Goal: Information Seeking & Learning: Learn about a topic

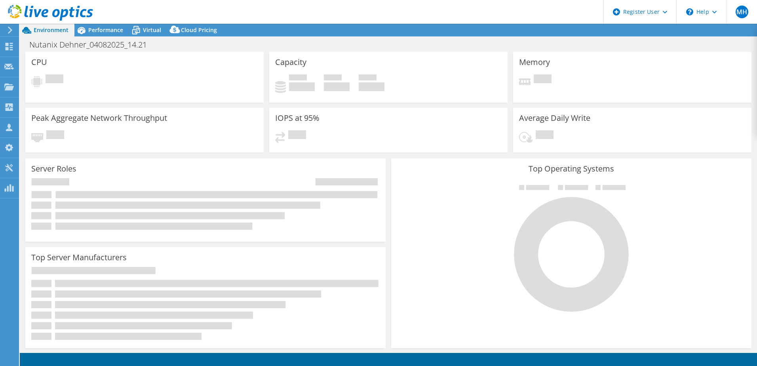
select select "USD"
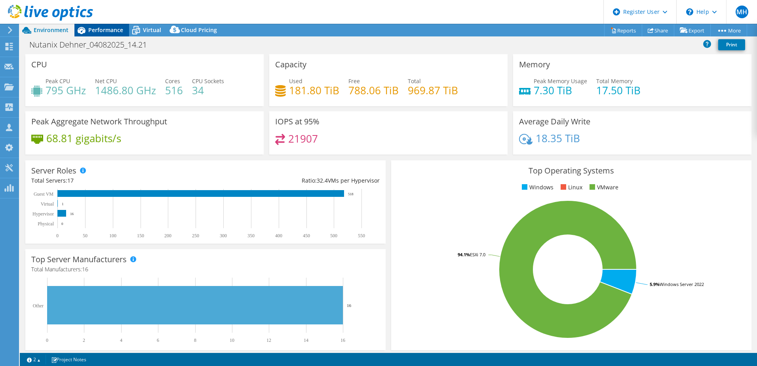
click at [111, 32] on span "Performance" at bounding box center [105, 30] width 35 height 8
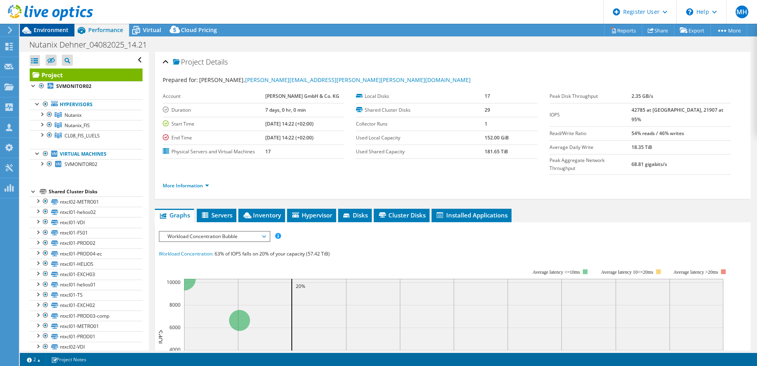
click at [64, 29] on span "Environment" at bounding box center [51, 30] width 35 height 8
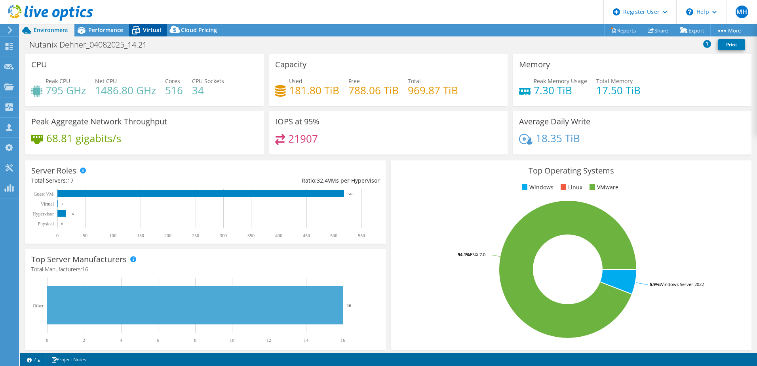
click at [147, 30] on span "Virtual" at bounding box center [152, 30] width 18 height 8
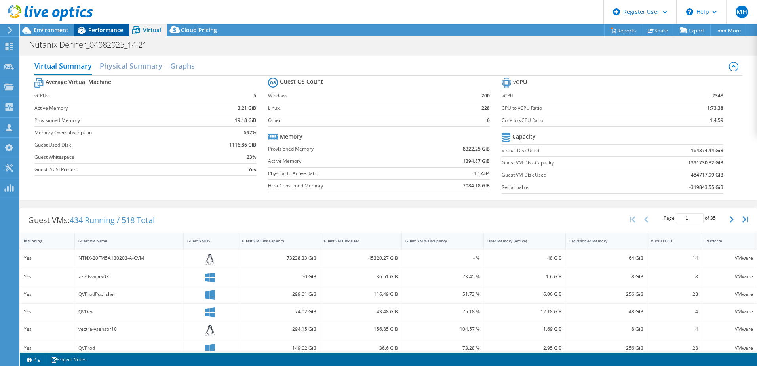
click at [103, 32] on span "Performance" at bounding box center [105, 30] width 35 height 8
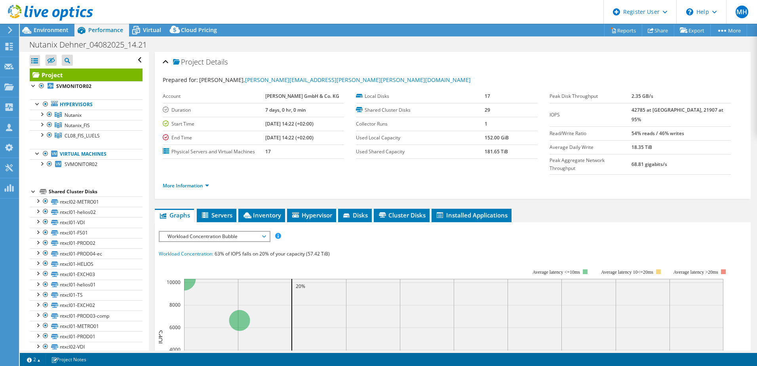
click at [262, 232] on span "Workload Concentration Bubble" at bounding box center [214, 236] width 102 height 9
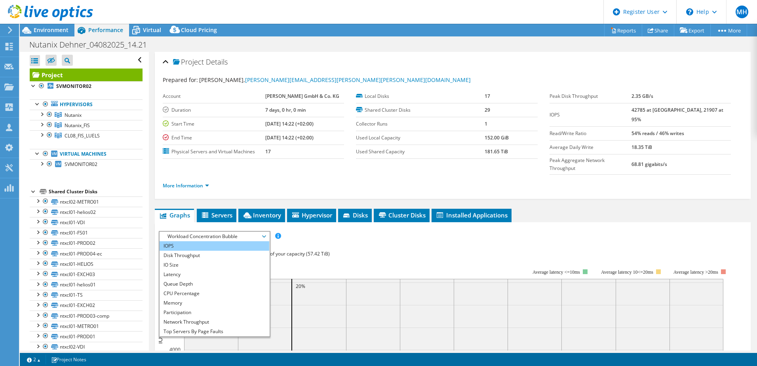
click at [222, 241] on li "IOPS" at bounding box center [215, 245] width 110 height 9
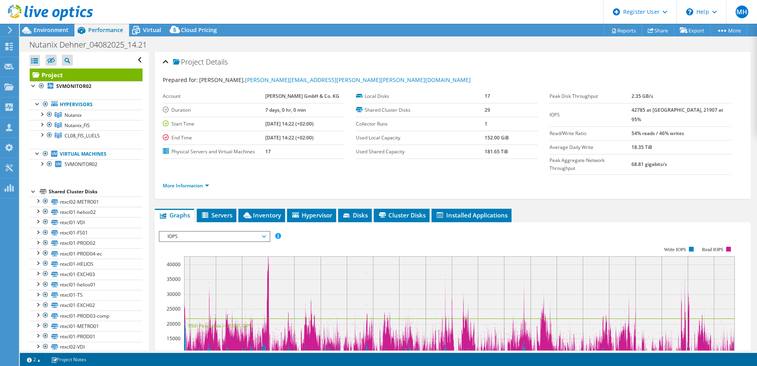
click at [266, 232] on span "IOPS" at bounding box center [215, 236] width 110 height 9
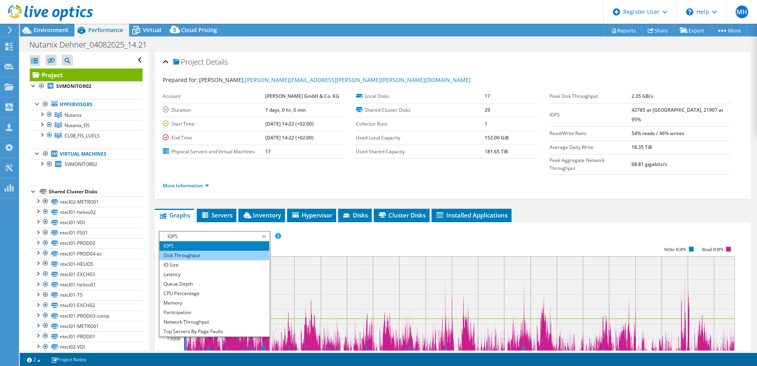
click at [237, 251] on li "Disk Throughput" at bounding box center [215, 255] width 110 height 9
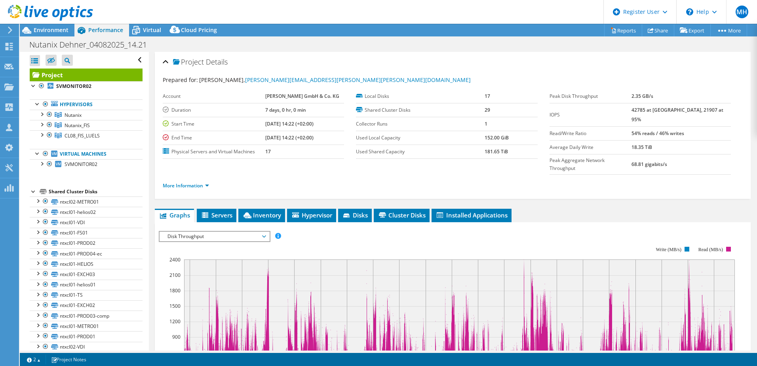
click at [260, 232] on span "Disk Throughput" at bounding box center [214, 236] width 102 height 9
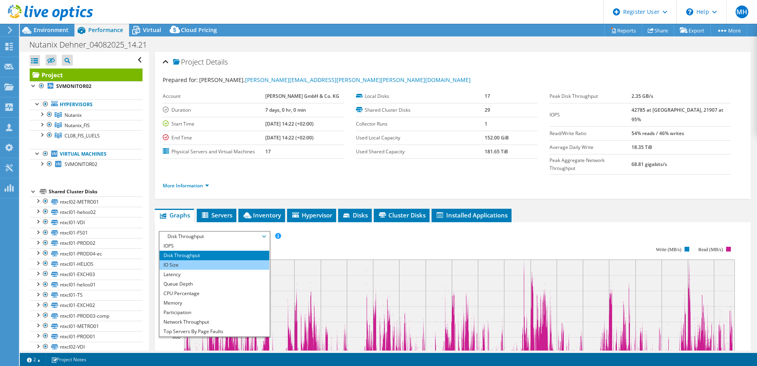
click at [199, 260] on li "IO Size" at bounding box center [215, 264] width 110 height 9
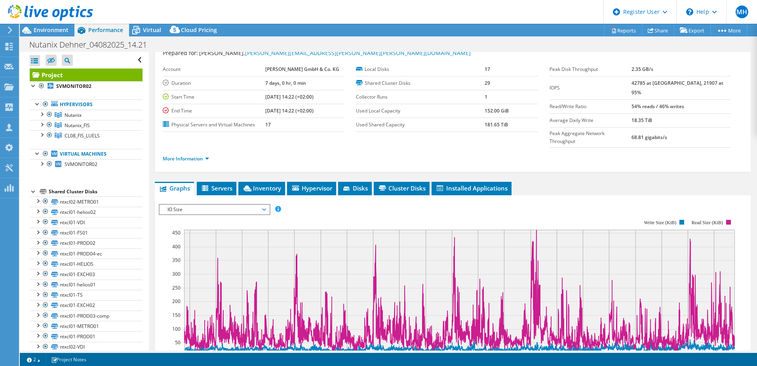
scroll to position [40, 0]
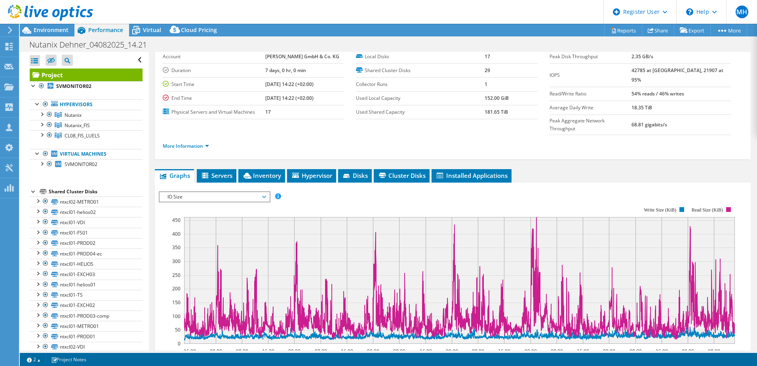
click at [260, 192] on span "IO Size" at bounding box center [214, 196] width 102 height 9
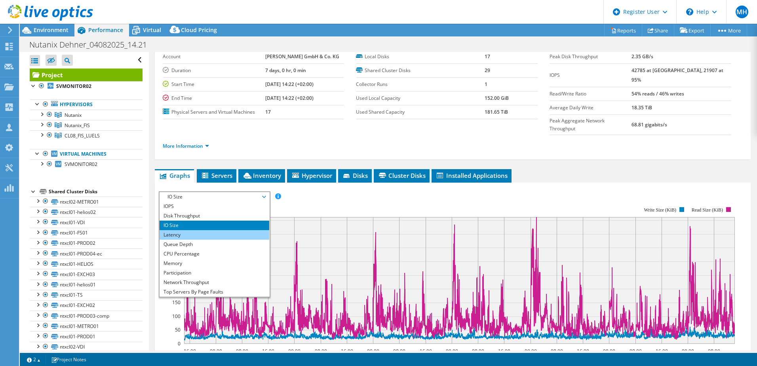
click at [186, 230] on li "Latency" at bounding box center [215, 234] width 110 height 9
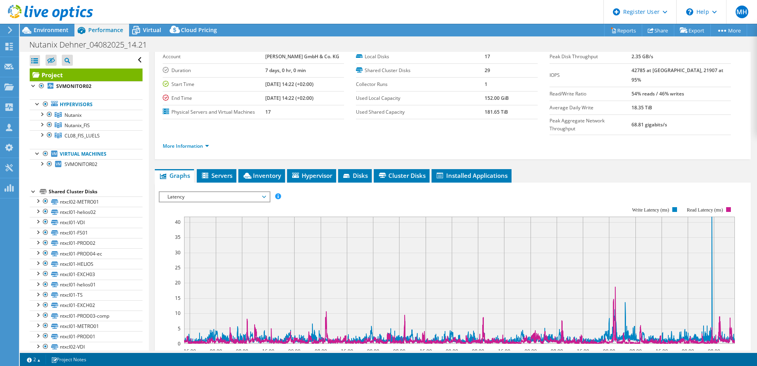
click at [265, 192] on span "Latency" at bounding box center [214, 196] width 102 height 9
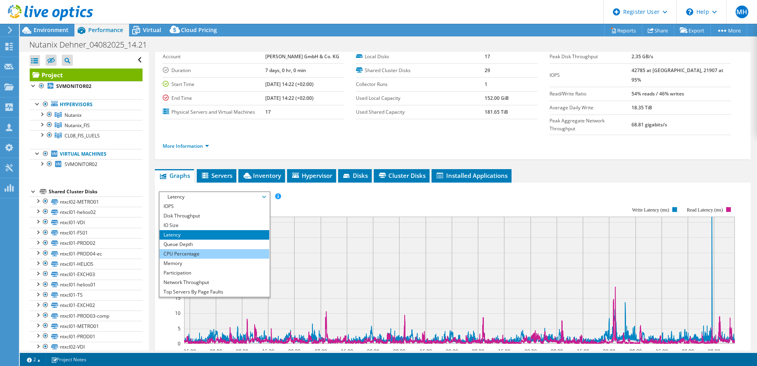
click at [188, 249] on li "CPU Percentage" at bounding box center [215, 253] width 110 height 9
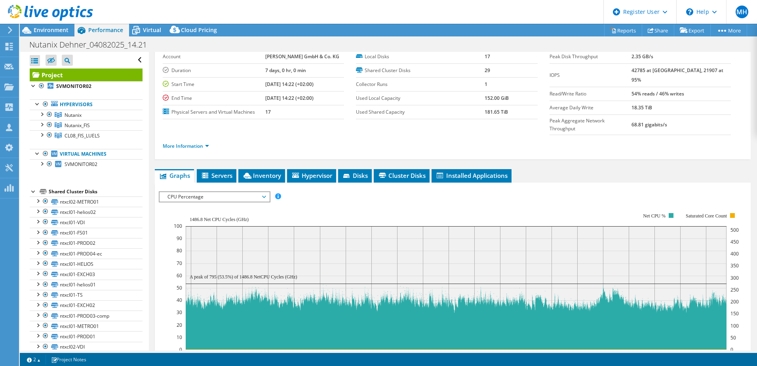
click at [264, 192] on span "CPU Percentage" at bounding box center [214, 196] width 102 height 9
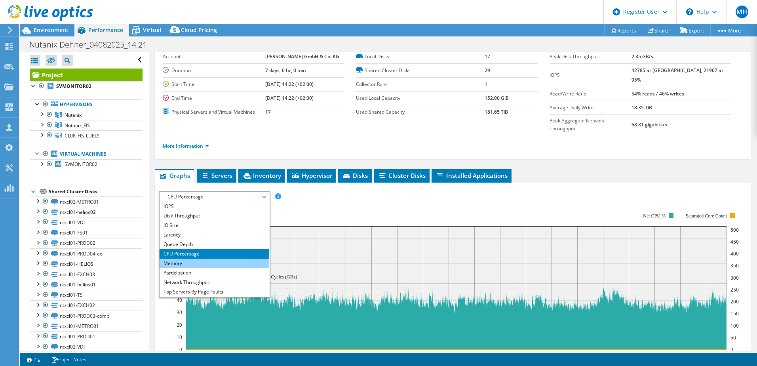
click at [177, 258] on li "Memory" at bounding box center [215, 262] width 110 height 9
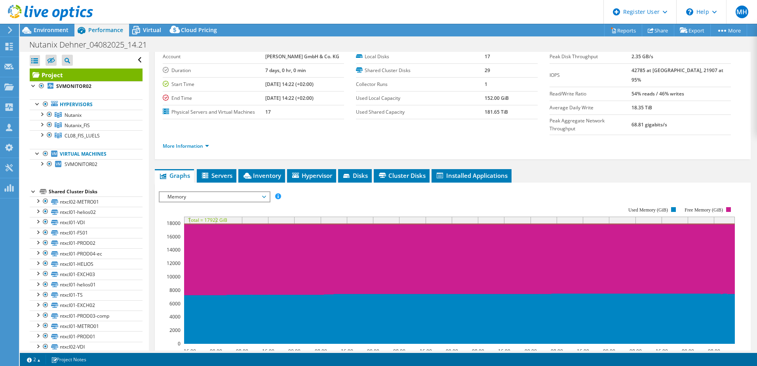
click at [265, 192] on span "Memory" at bounding box center [214, 196] width 102 height 9
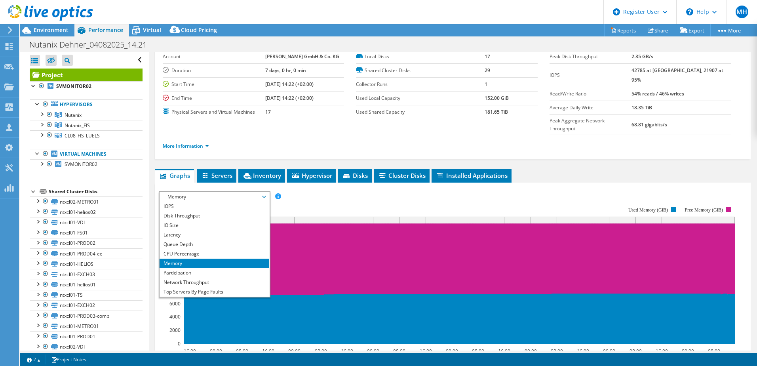
scroll to position [28, 0]
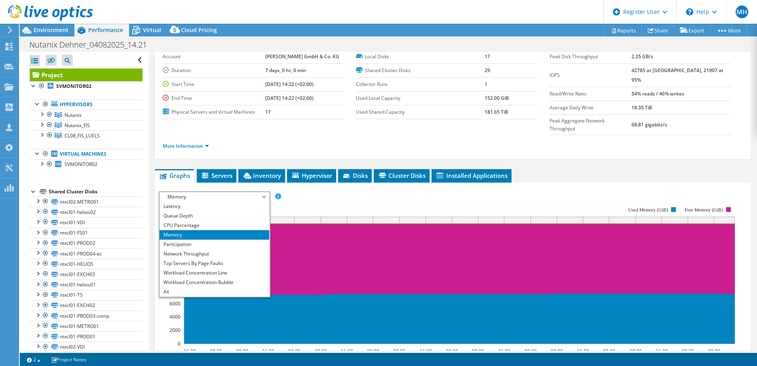
click at [315, 196] on rect at bounding box center [447, 275] width 576 height 158
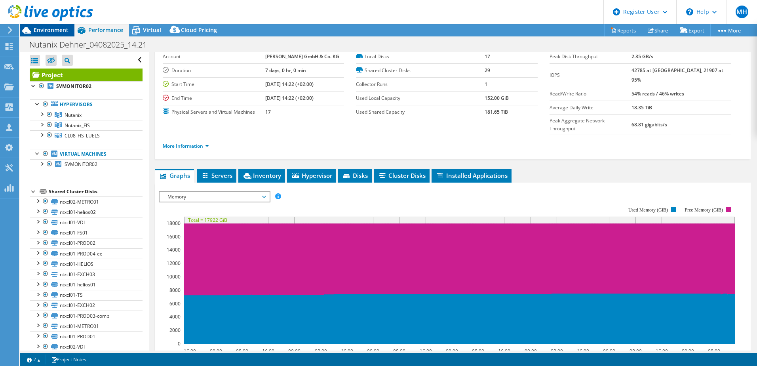
click at [57, 28] on span "Environment" at bounding box center [51, 30] width 35 height 8
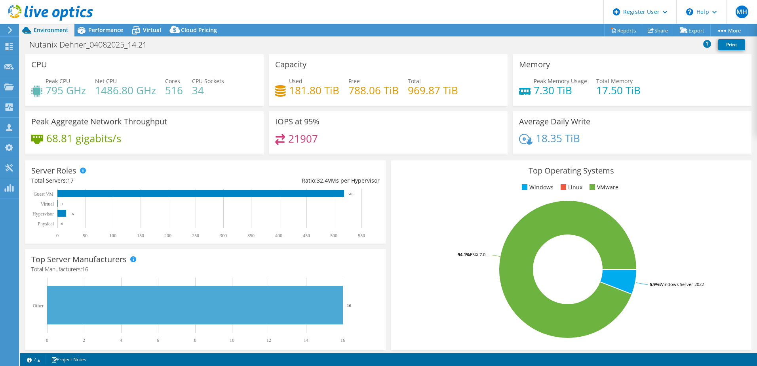
click at [389, 132] on div "IOPS at 95% 21907" at bounding box center [388, 132] width 238 height 43
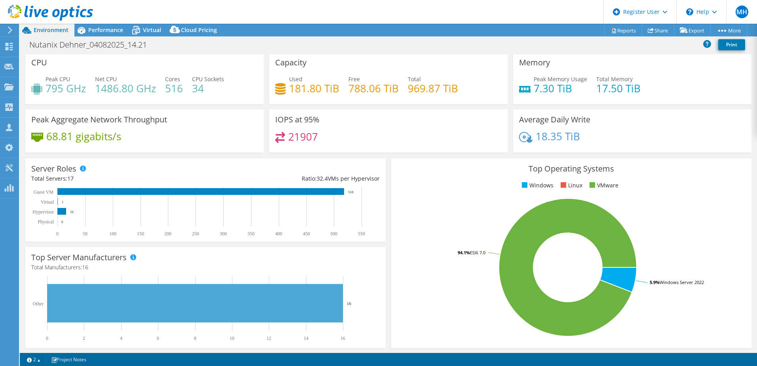
scroll to position [0, 0]
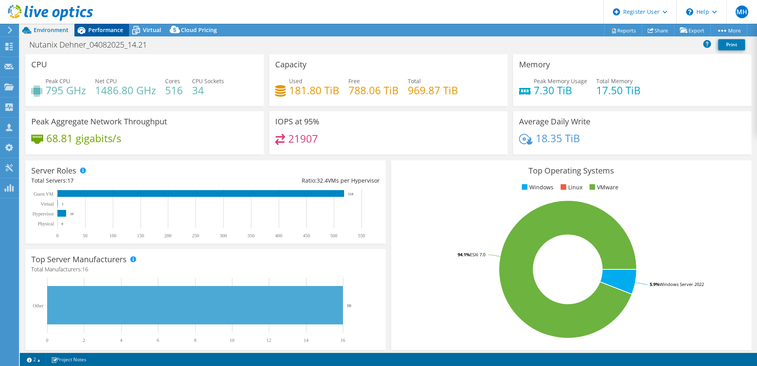
click at [103, 30] on span "Performance" at bounding box center [105, 30] width 35 height 8
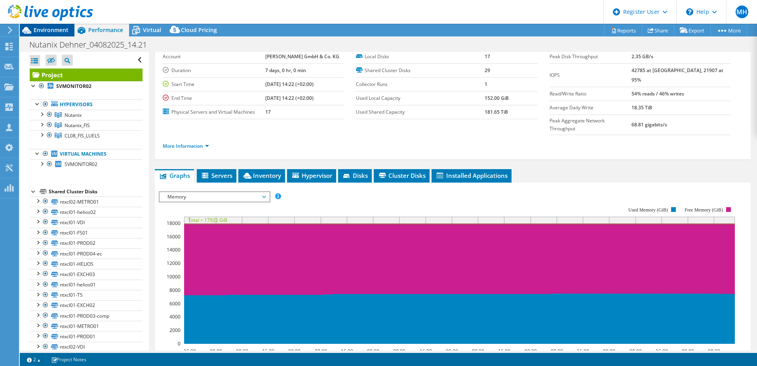
click at [54, 27] on span "Environment" at bounding box center [51, 30] width 35 height 8
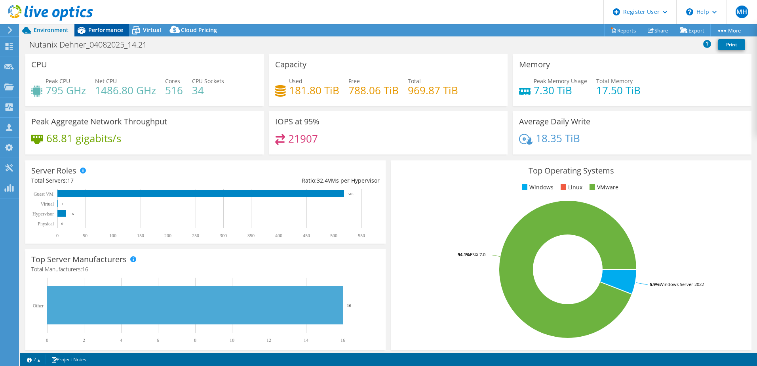
click at [103, 28] on span "Performance" at bounding box center [105, 30] width 35 height 8
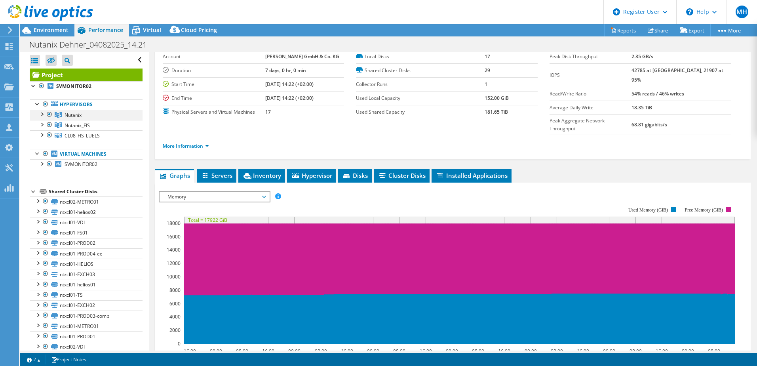
click at [42, 114] on div at bounding box center [42, 114] width 8 height 8
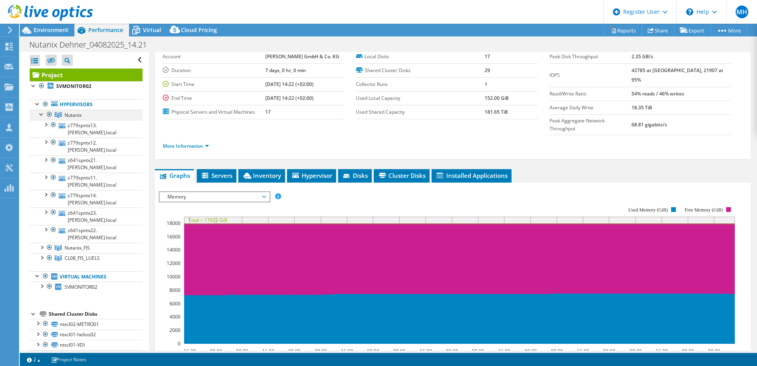
click at [42, 114] on div at bounding box center [42, 114] width 8 height 8
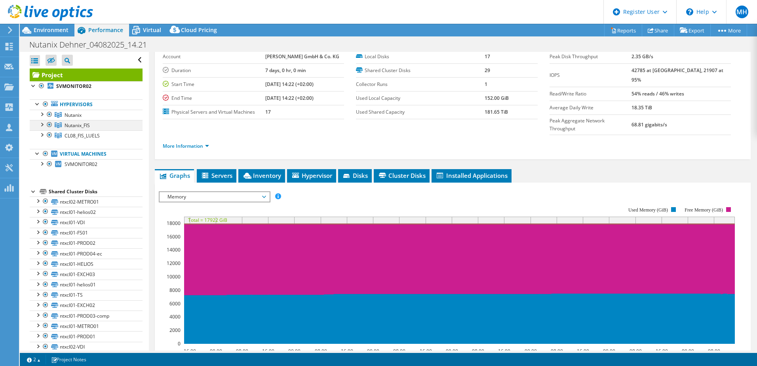
click at [41, 125] on div at bounding box center [42, 124] width 8 height 8
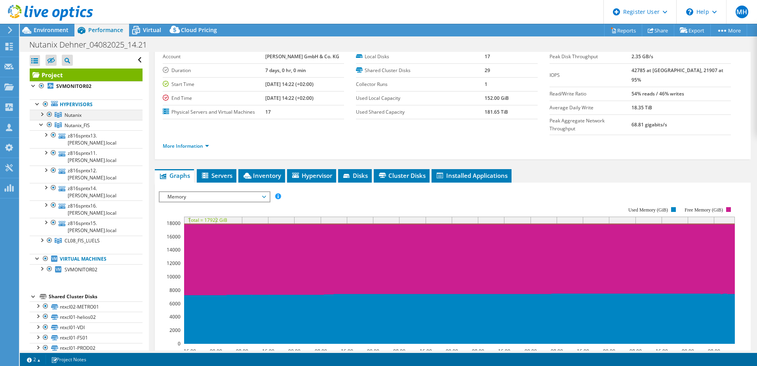
click at [43, 114] on div at bounding box center [42, 114] width 8 height 8
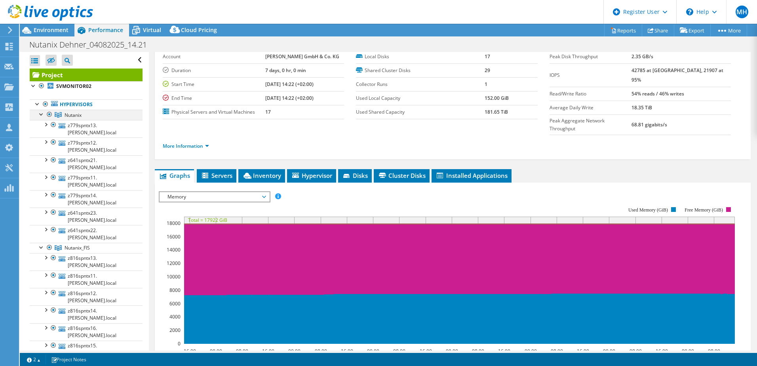
click at [43, 114] on div at bounding box center [42, 114] width 8 height 8
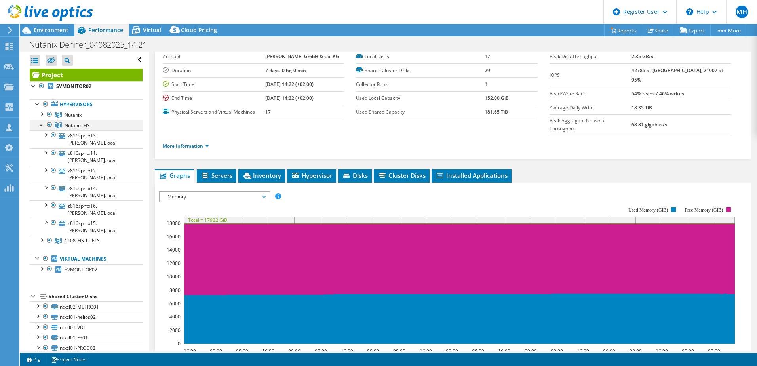
click at [39, 125] on div at bounding box center [42, 124] width 8 height 8
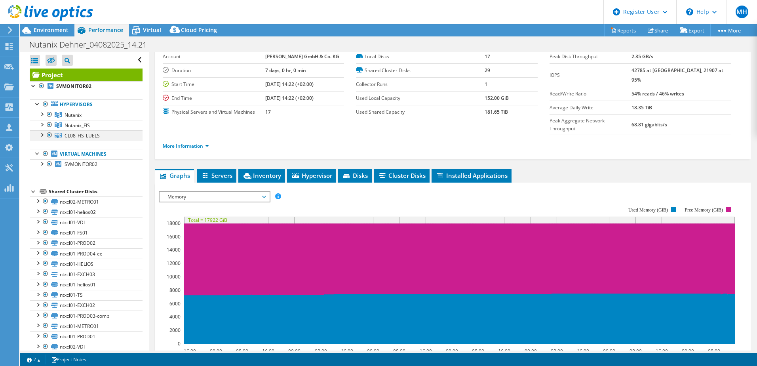
click at [41, 136] on div at bounding box center [42, 134] width 8 height 8
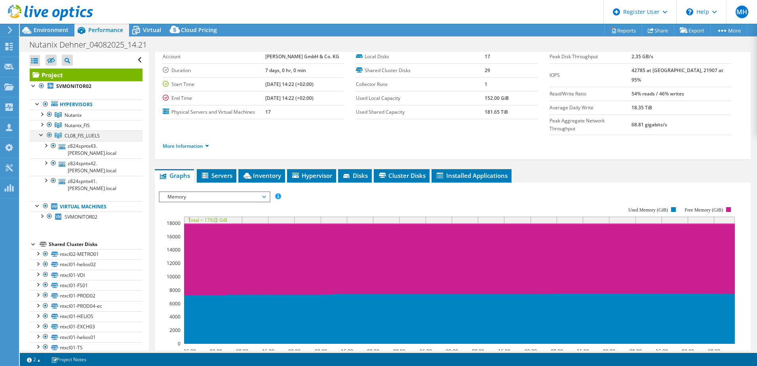
click at [41, 136] on div at bounding box center [42, 134] width 8 height 8
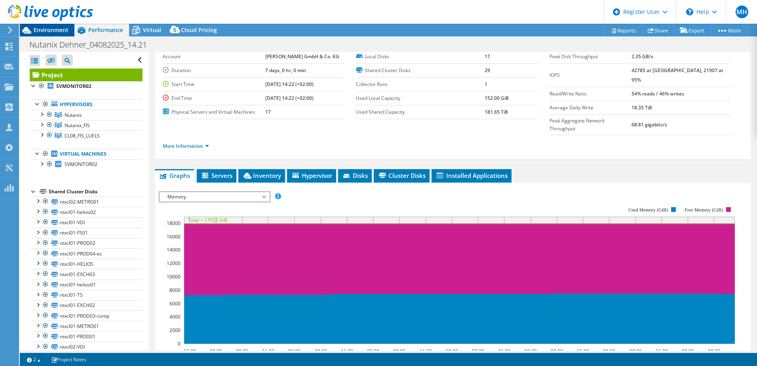
click at [51, 27] on span "Environment" at bounding box center [51, 30] width 35 height 8
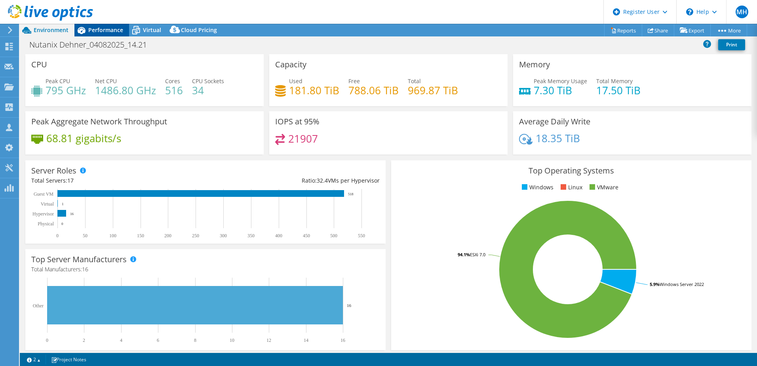
click at [109, 30] on span "Performance" at bounding box center [105, 30] width 35 height 8
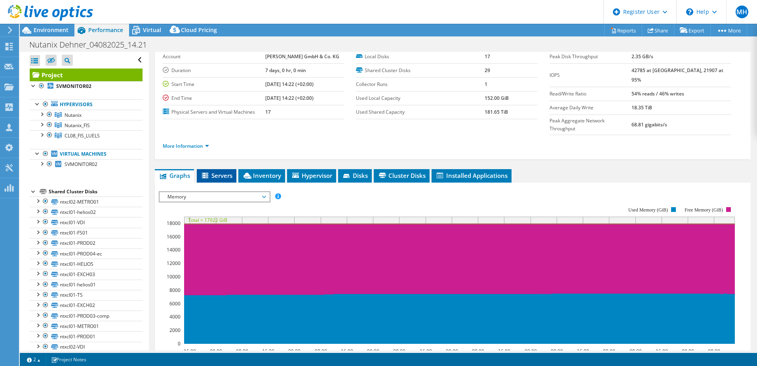
click at [213, 171] on span "Servers" at bounding box center [217, 175] width 32 height 8
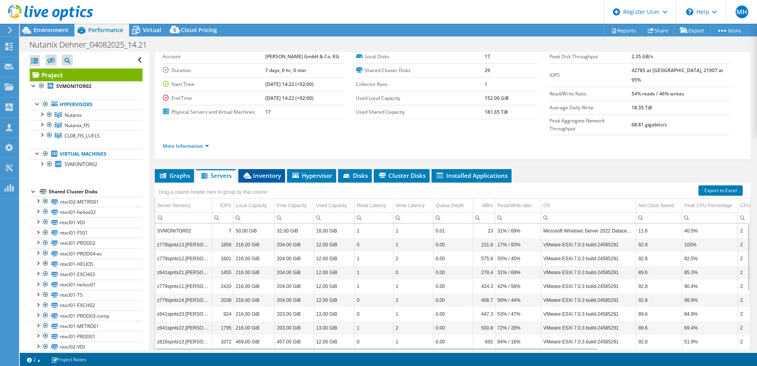
click at [259, 171] on span "Inventory" at bounding box center [261, 175] width 39 height 8
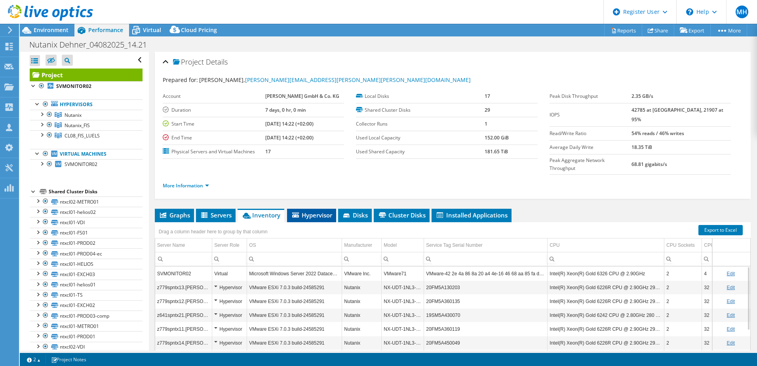
click at [308, 211] on span "Hypervisor" at bounding box center [311, 215] width 41 height 8
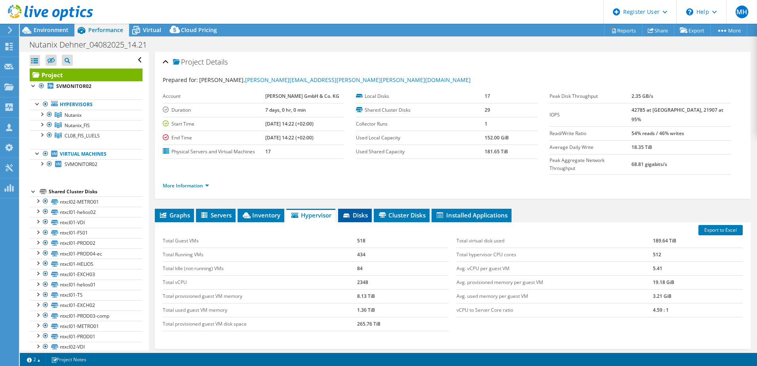
click at [361, 211] on span "Disks" at bounding box center [355, 215] width 26 height 8
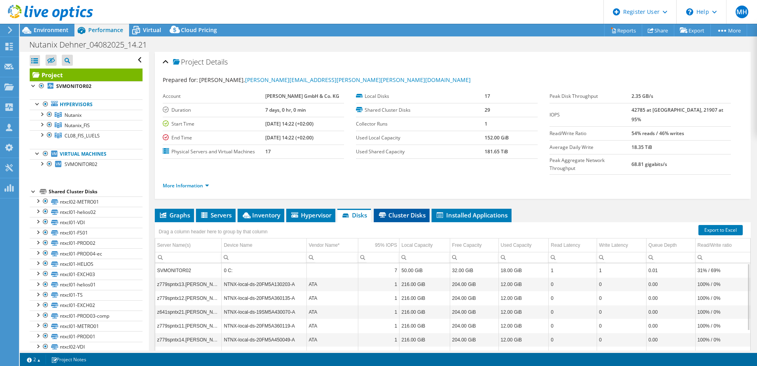
click at [407, 211] on span "Cluster Disks" at bounding box center [402, 215] width 48 height 8
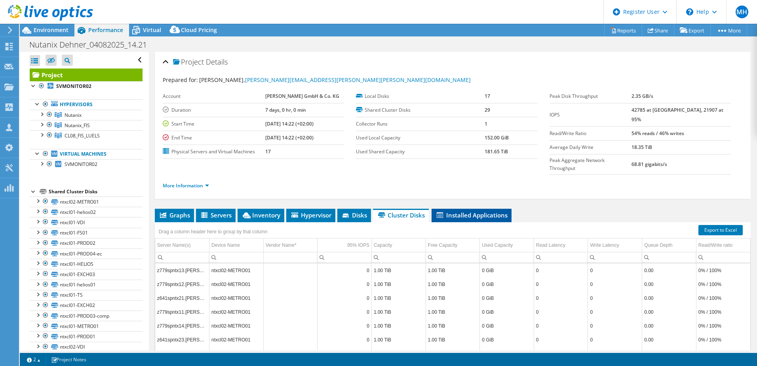
click at [472, 211] on span "Installed Applications" at bounding box center [471, 215] width 72 height 8
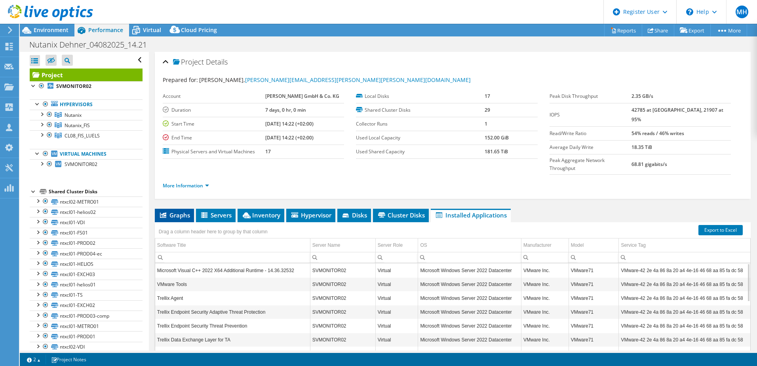
click at [171, 211] on span "Graphs" at bounding box center [174, 215] width 31 height 8
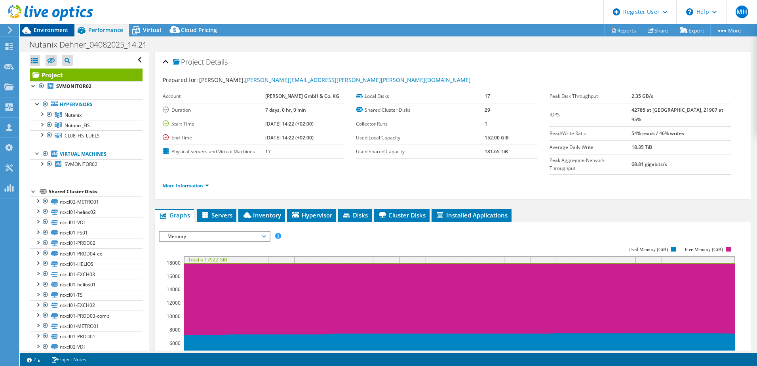
click at [60, 30] on span "Environment" at bounding box center [51, 30] width 35 height 8
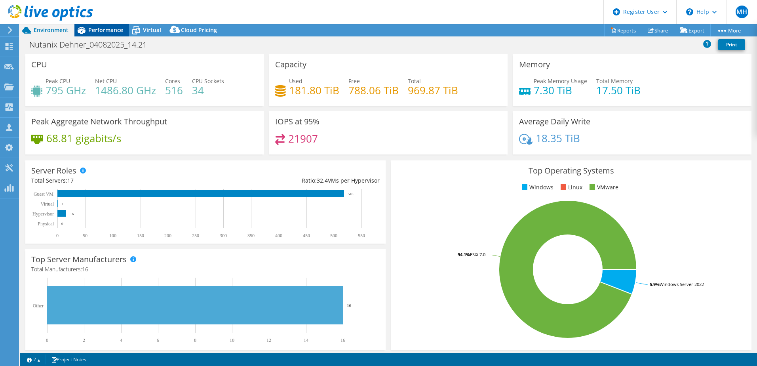
click at [104, 32] on span "Performance" at bounding box center [105, 30] width 35 height 8
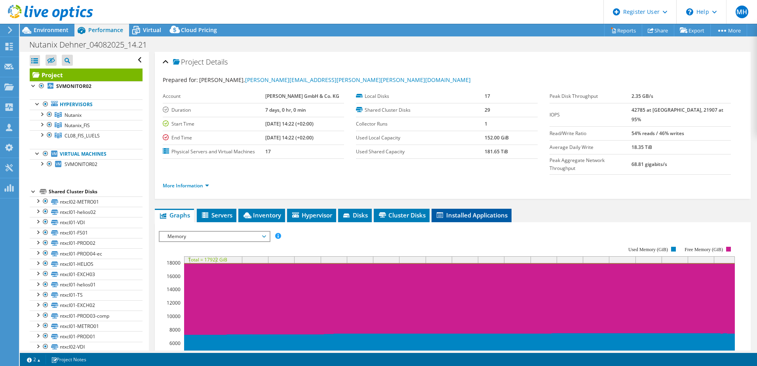
click at [475, 211] on span "Installed Applications" at bounding box center [471, 215] width 72 height 8
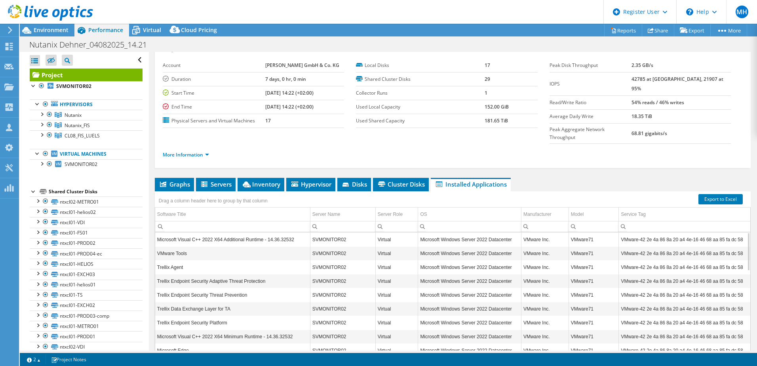
scroll to position [54, 0]
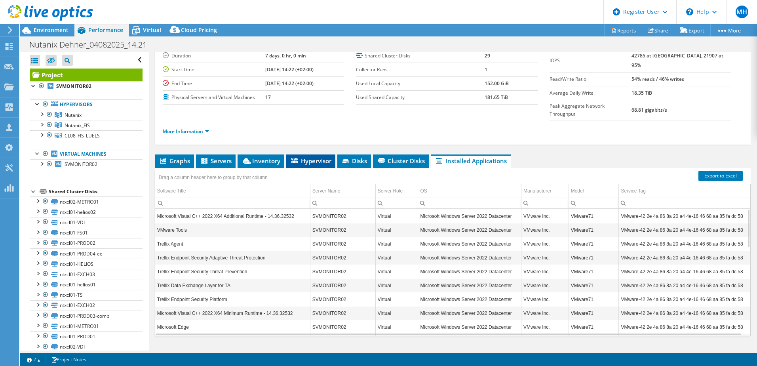
click at [305, 157] on span "Hypervisor" at bounding box center [310, 161] width 41 height 8
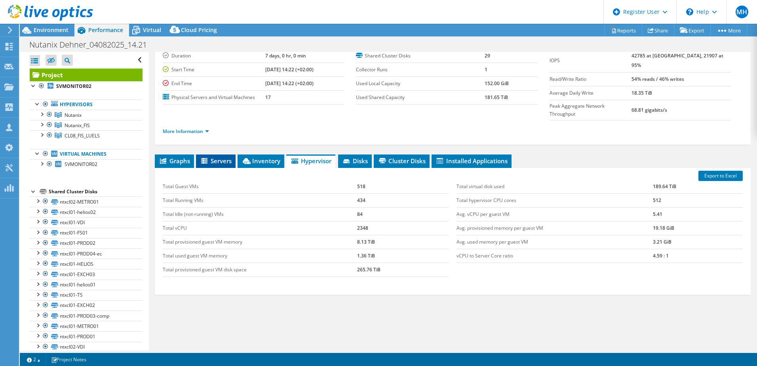
click at [217, 157] on span "Servers" at bounding box center [216, 161] width 32 height 8
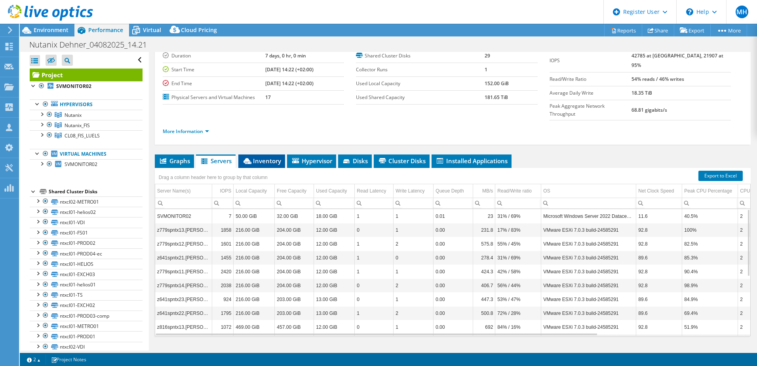
click at [263, 157] on span "Inventory" at bounding box center [261, 161] width 39 height 8
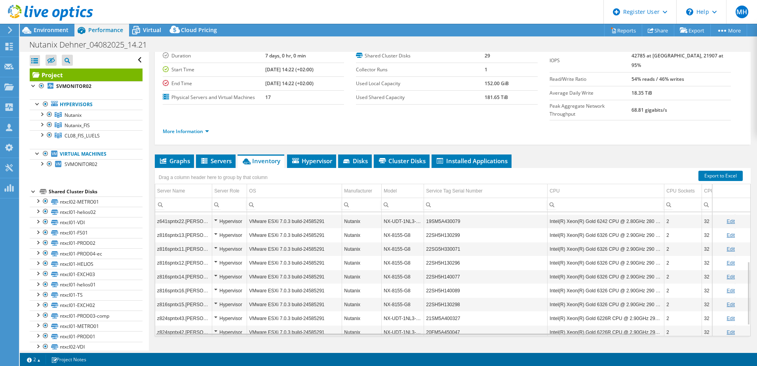
scroll to position [116, 0]
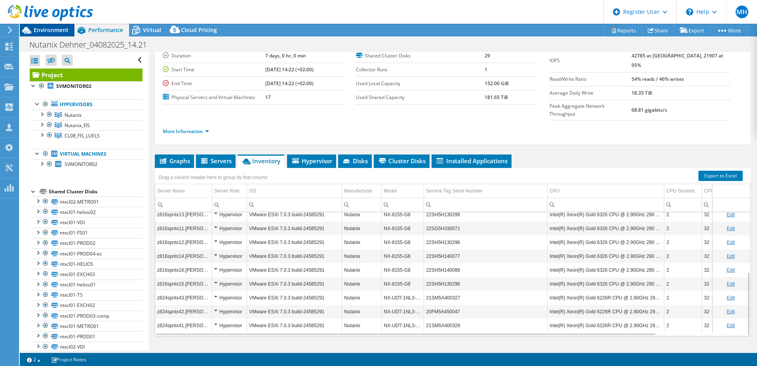
click at [40, 28] on span "Environment" at bounding box center [51, 30] width 35 height 8
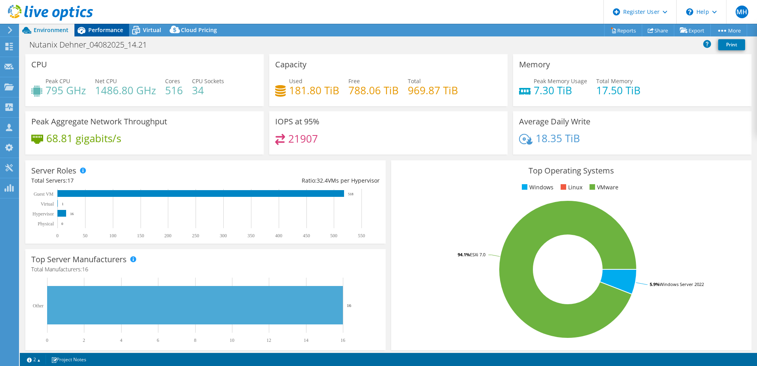
click at [105, 26] on div "Performance" at bounding box center [101, 30] width 55 height 13
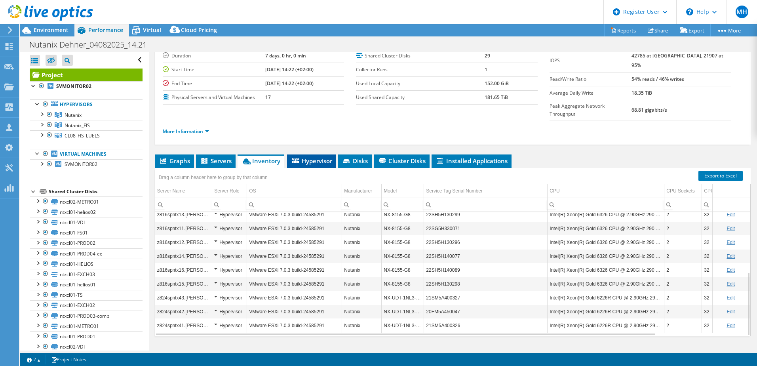
click at [311, 157] on span "Hypervisor" at bounding box center [311, 161] width 41 height 8
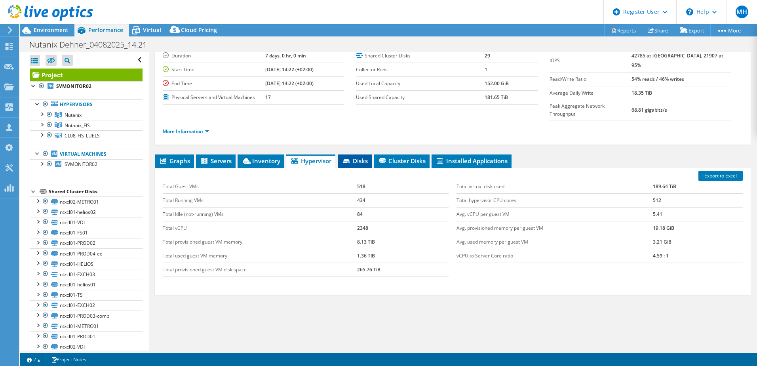
click at [359, 157] on span "Disks" at bounding box center [355, 161] width 26 height 8
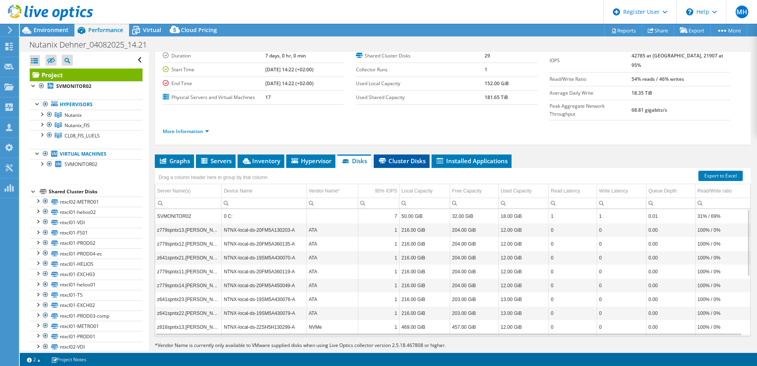
click at [406, 157] on span "Cluster Disks" at bounding box center [402, 161] width 48 height 8
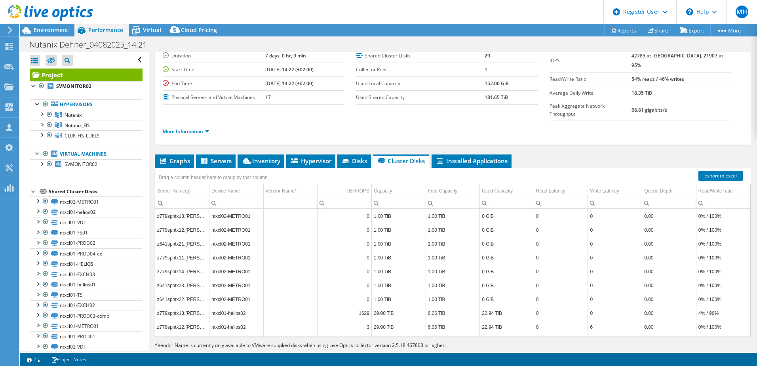
click at [47, 24] on div at bounding box center [46, 13] width 93 height 27
click at [44, 27] on span "Environment" at bounding box center [51, 30] width 35 height 8
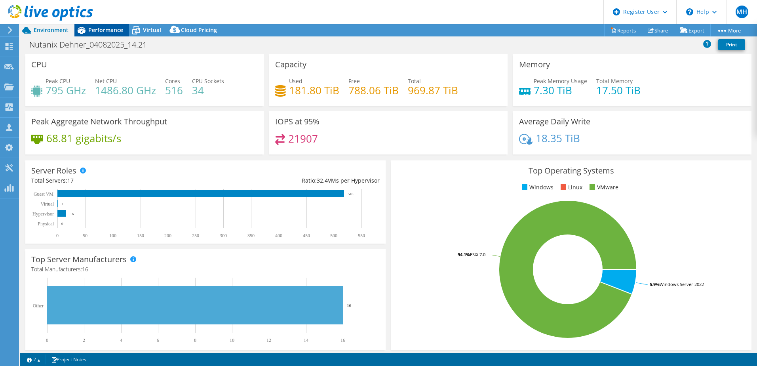
click at [104, 31] on span "Performance" at bounding box center [105, 30] width 35 height 8
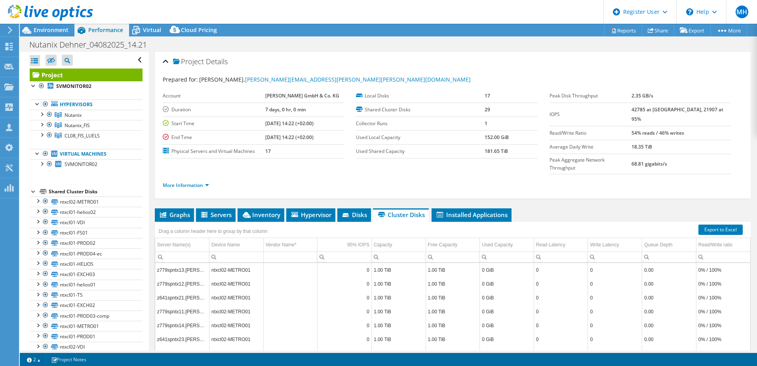
scroll to position [0, 0]
click at [494, 11] on header "MH Dell User [PERSON_NAME] [EMAIL_ADDRESS][PERSON_NAME][DOMAIN_NAME] Dell My Pr…" at bounding box center [378, 12] width 757 height 24
